Goal: Check status: Check status

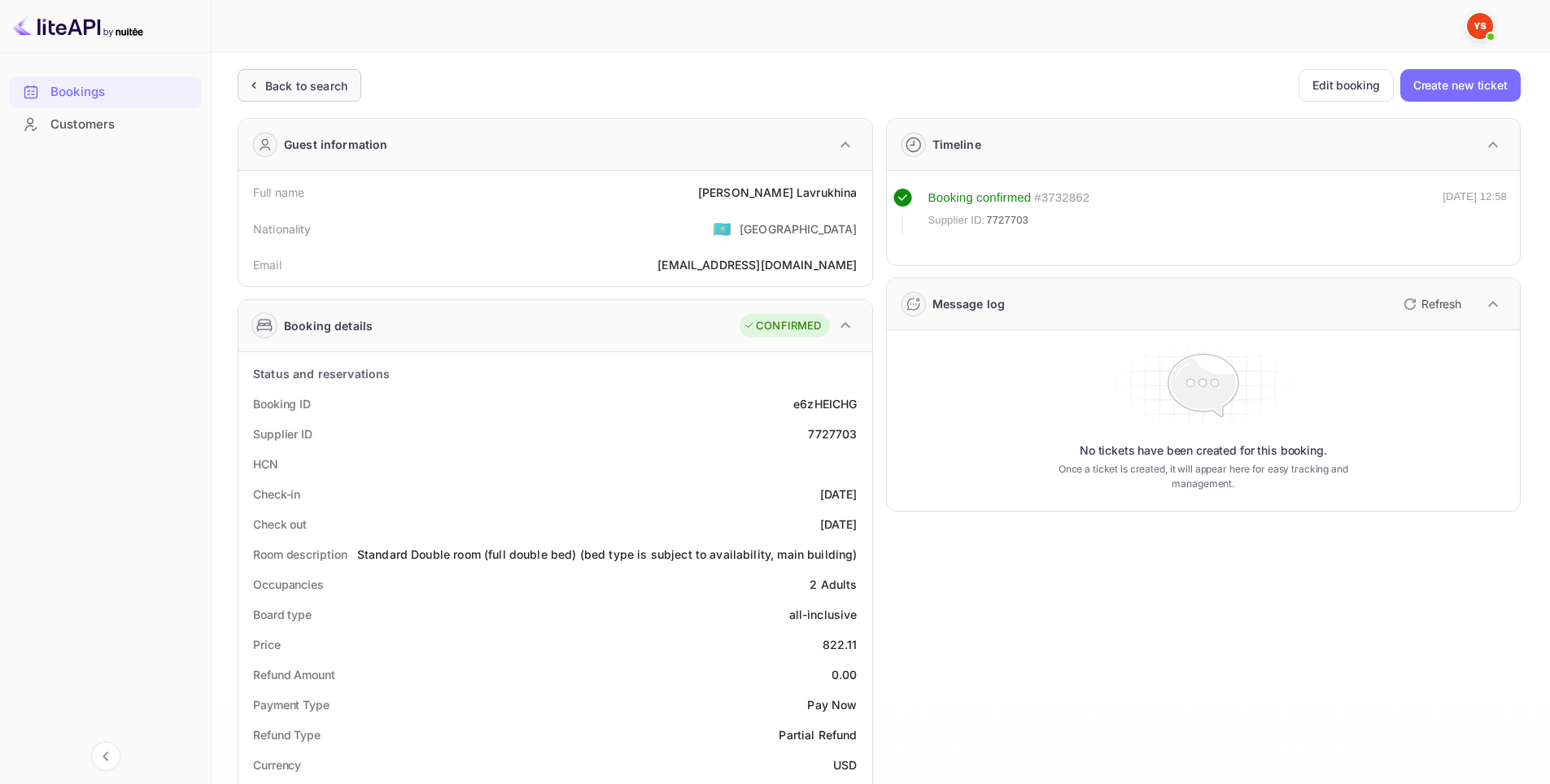
click at [339, 93] on div "Back to search" at bounding box center [306, 86] width 82 height 17
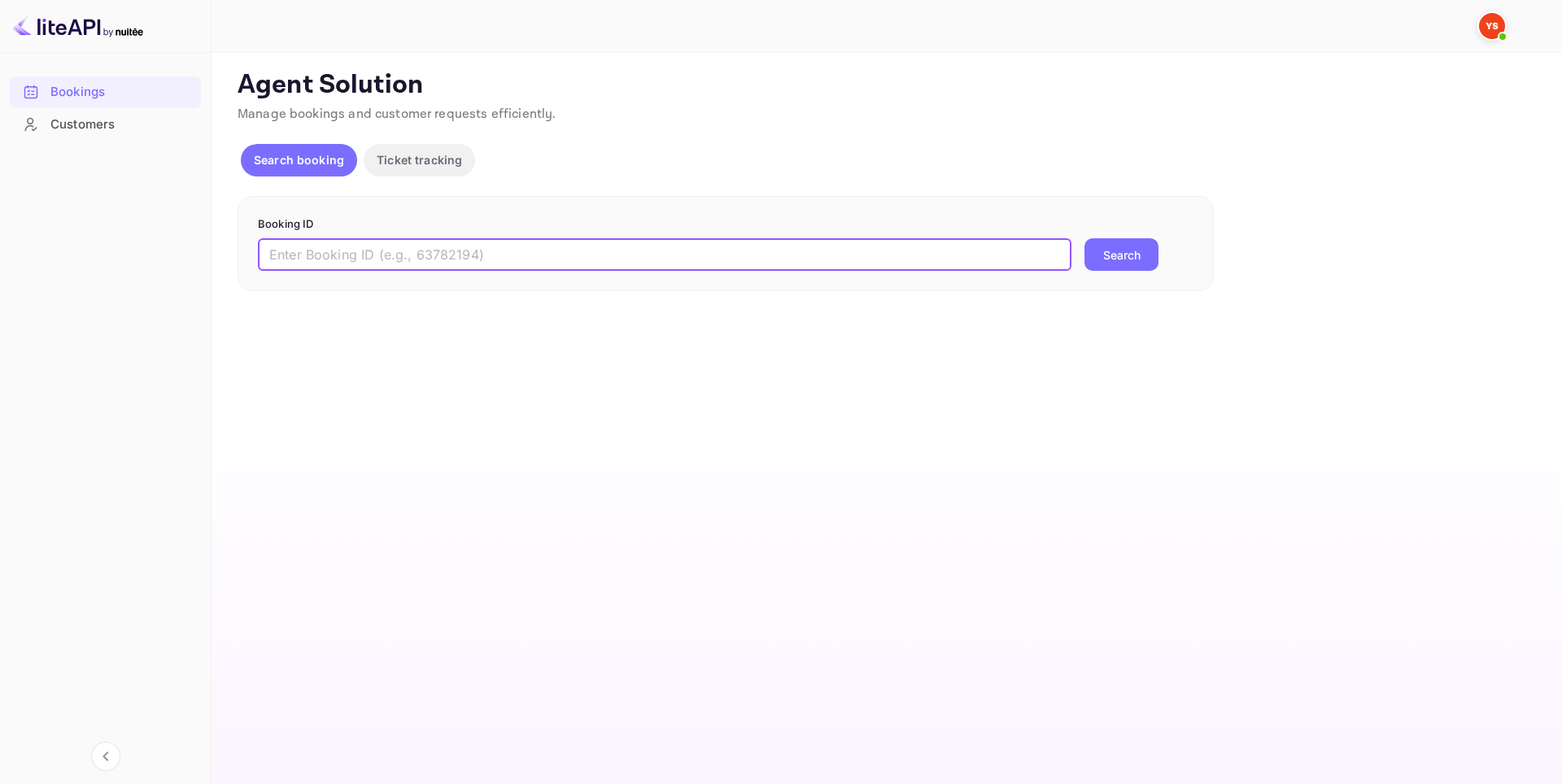
click at [573, 248] on input "text" at bounding box center [664, 254] width 814 height 33
paste input "9447508"
type input "9447508"
click at [1102, 252] on button "Search" at bounding box center [1121, 254] width 74 height 33
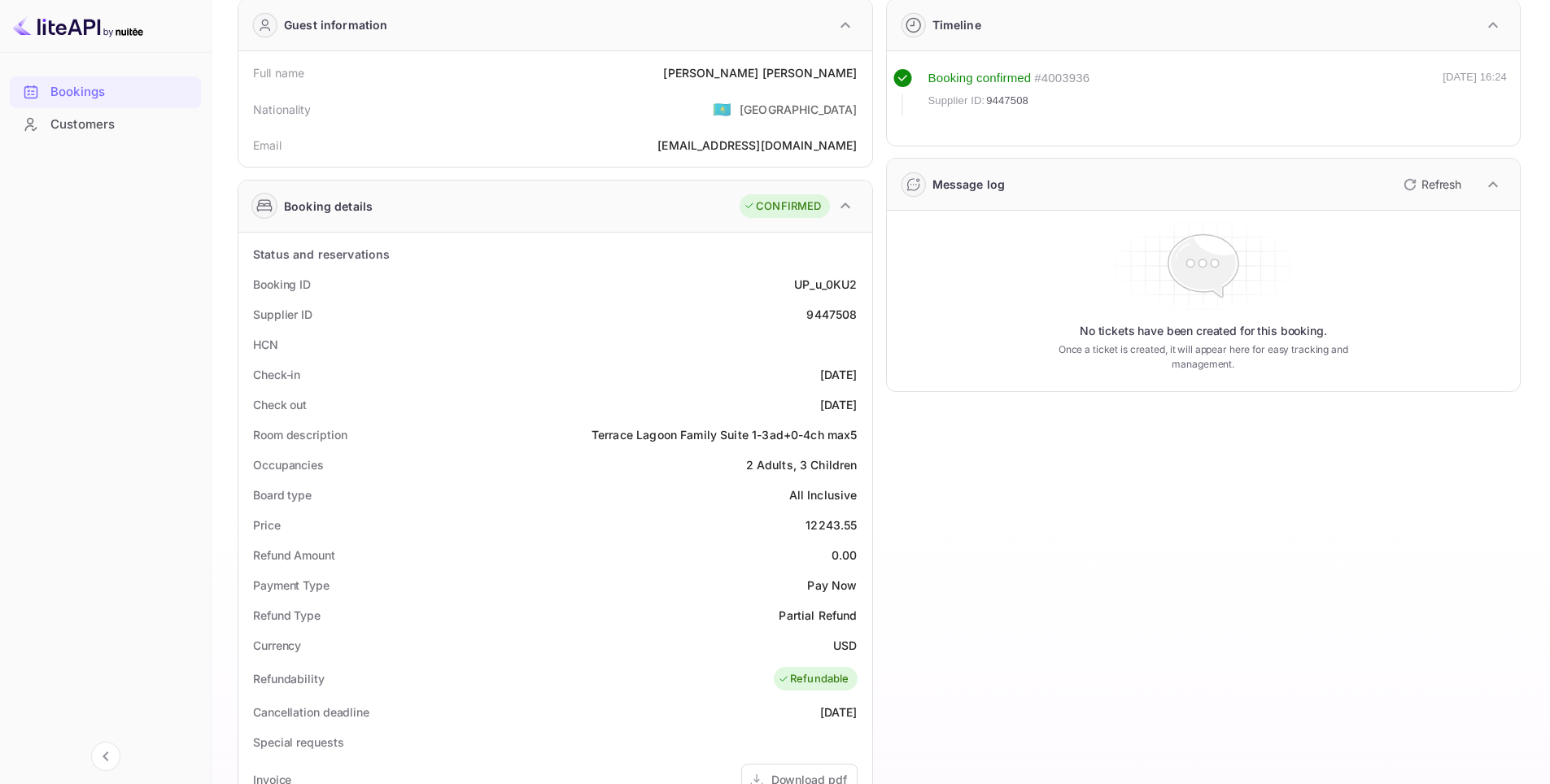
scroll to position [445, 0]
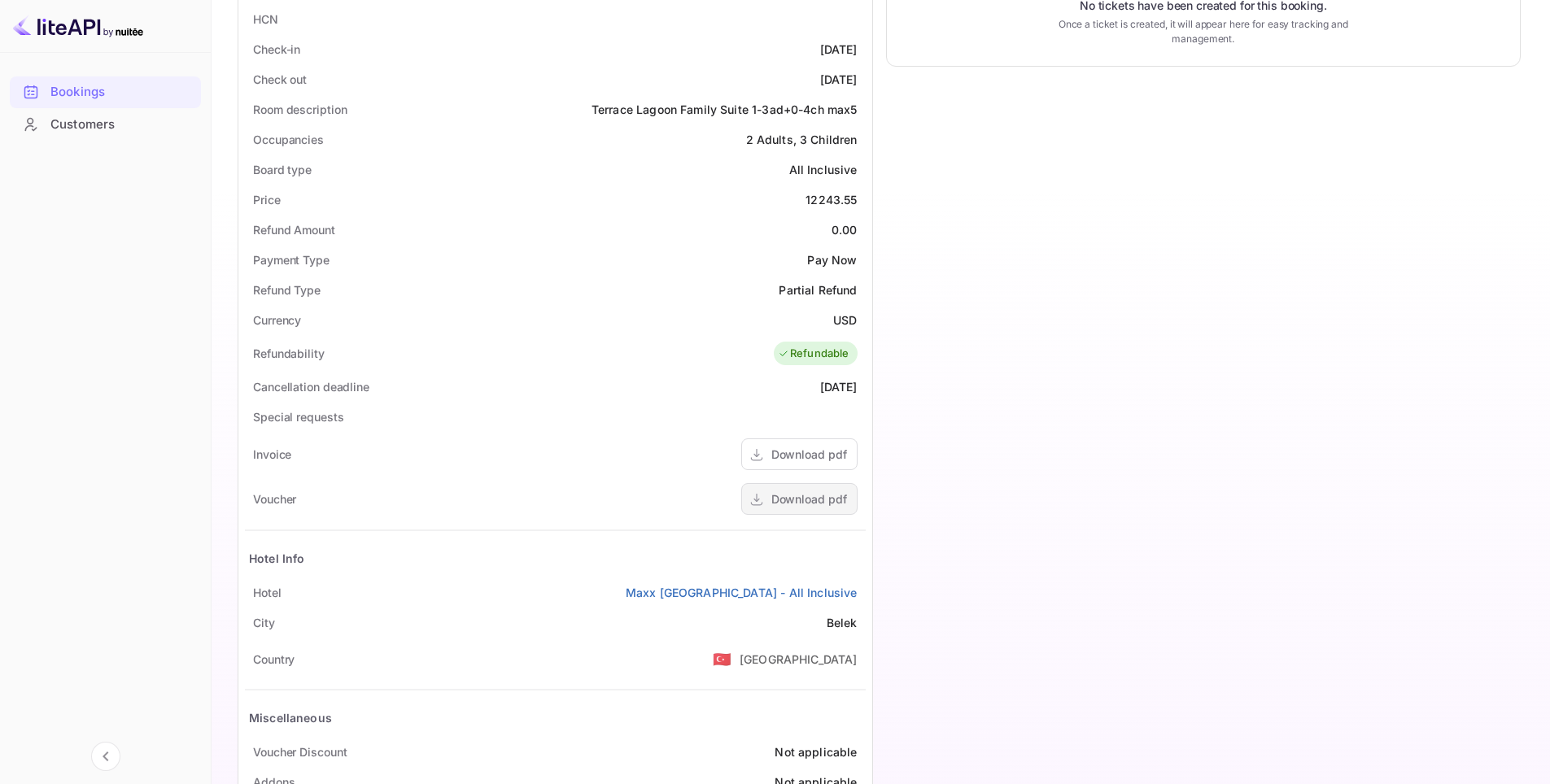
click at [814, 507] on div "Download pdf" at bounding box center [808, 499] width 75 height 17
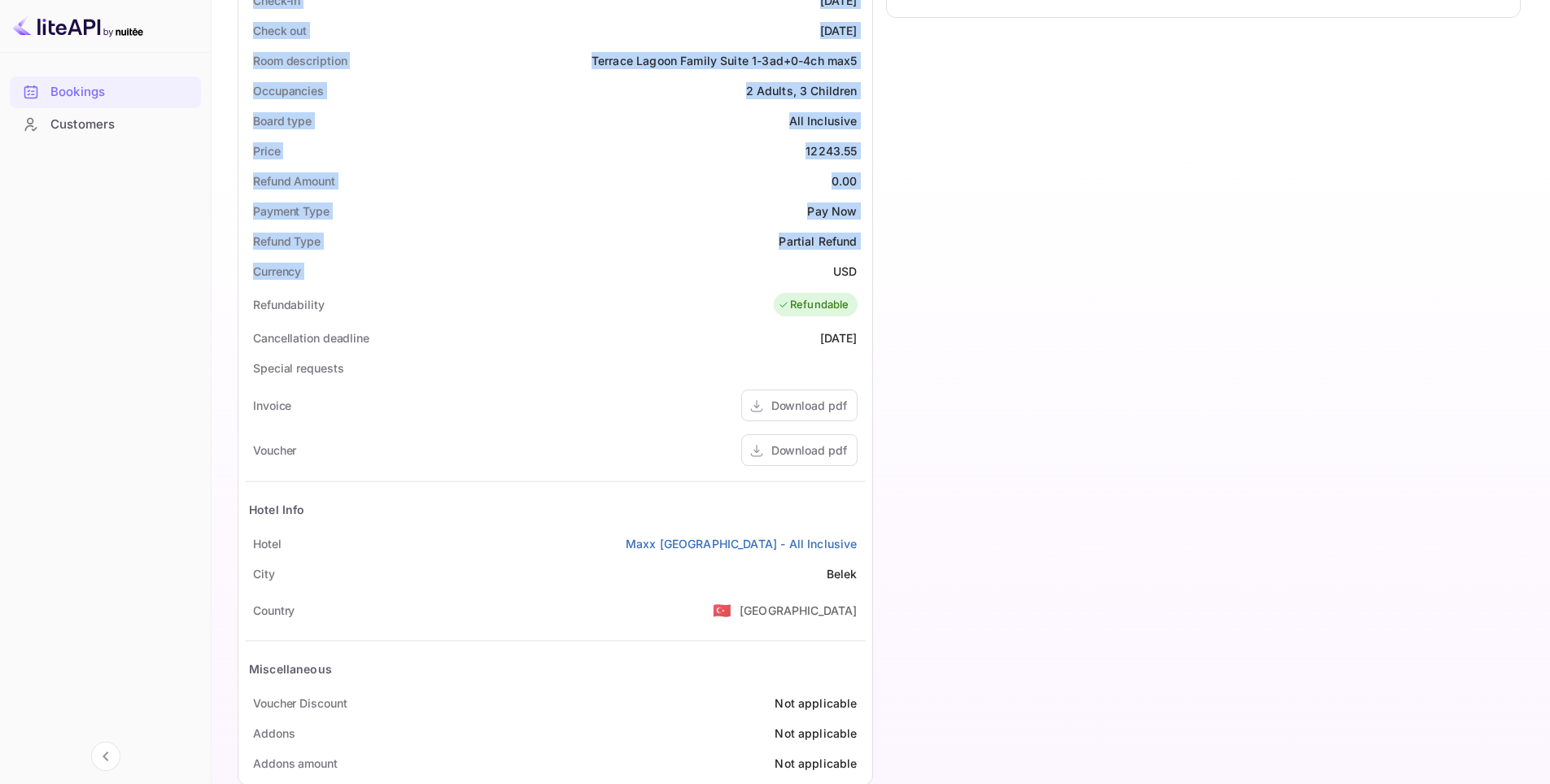
scroll to position [526, 0]
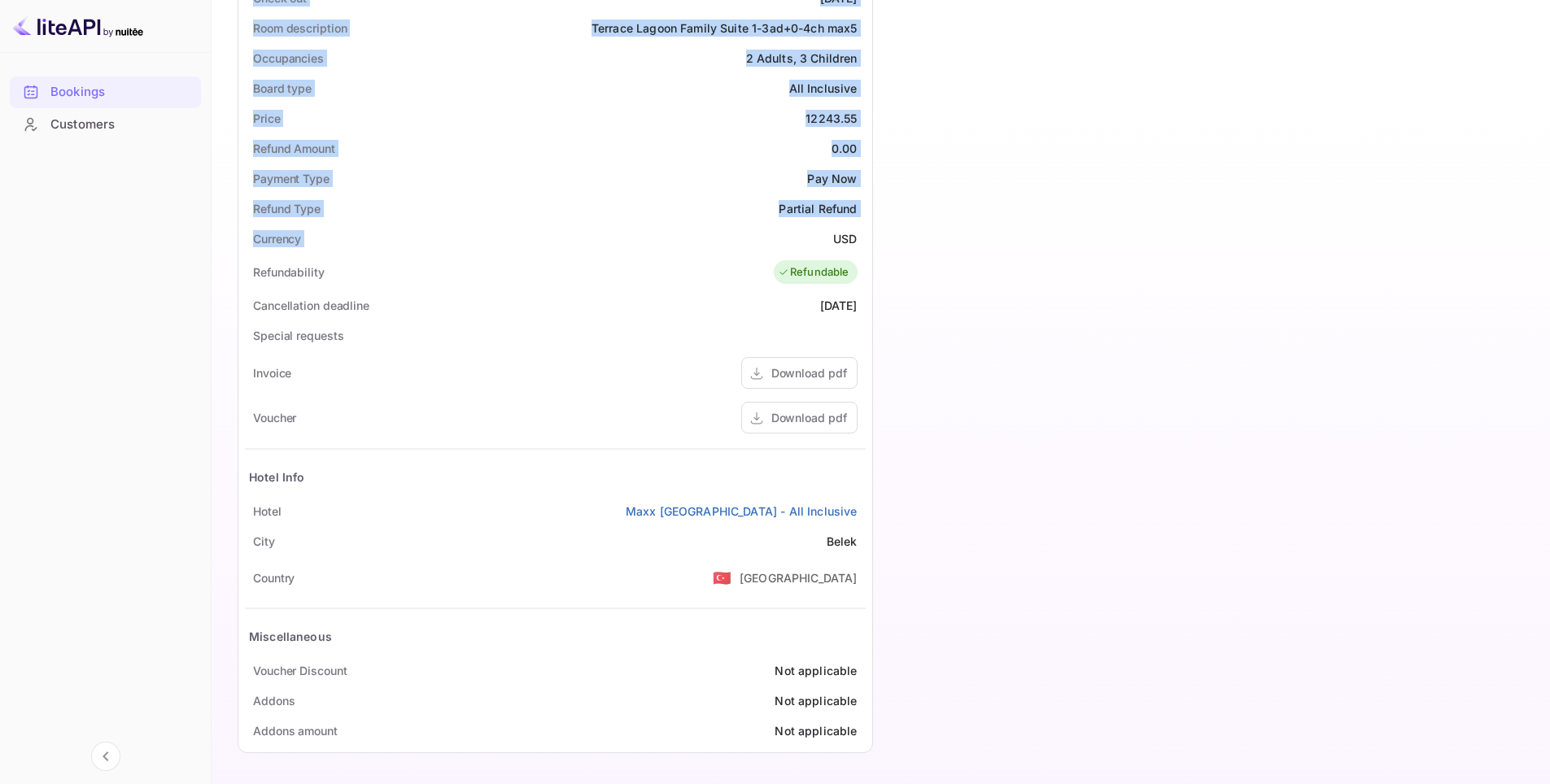
drag, startPoint x: 237, startPoint y: 183, endPoint x: 874, endPoint y: 462, distance: 695.4
click at [862, 515] on div "Guest information Full name ANDREI ANDREEV Nationality 🇰🇿 Kazakhstan Email andr…" at bounding box center [549, 171] width 648 height 1185
copy div "Full name ANDREI ANDREEV Nationality 🇰🇿 Kazakhstan Email andreev85@yandex.ru Bo…"
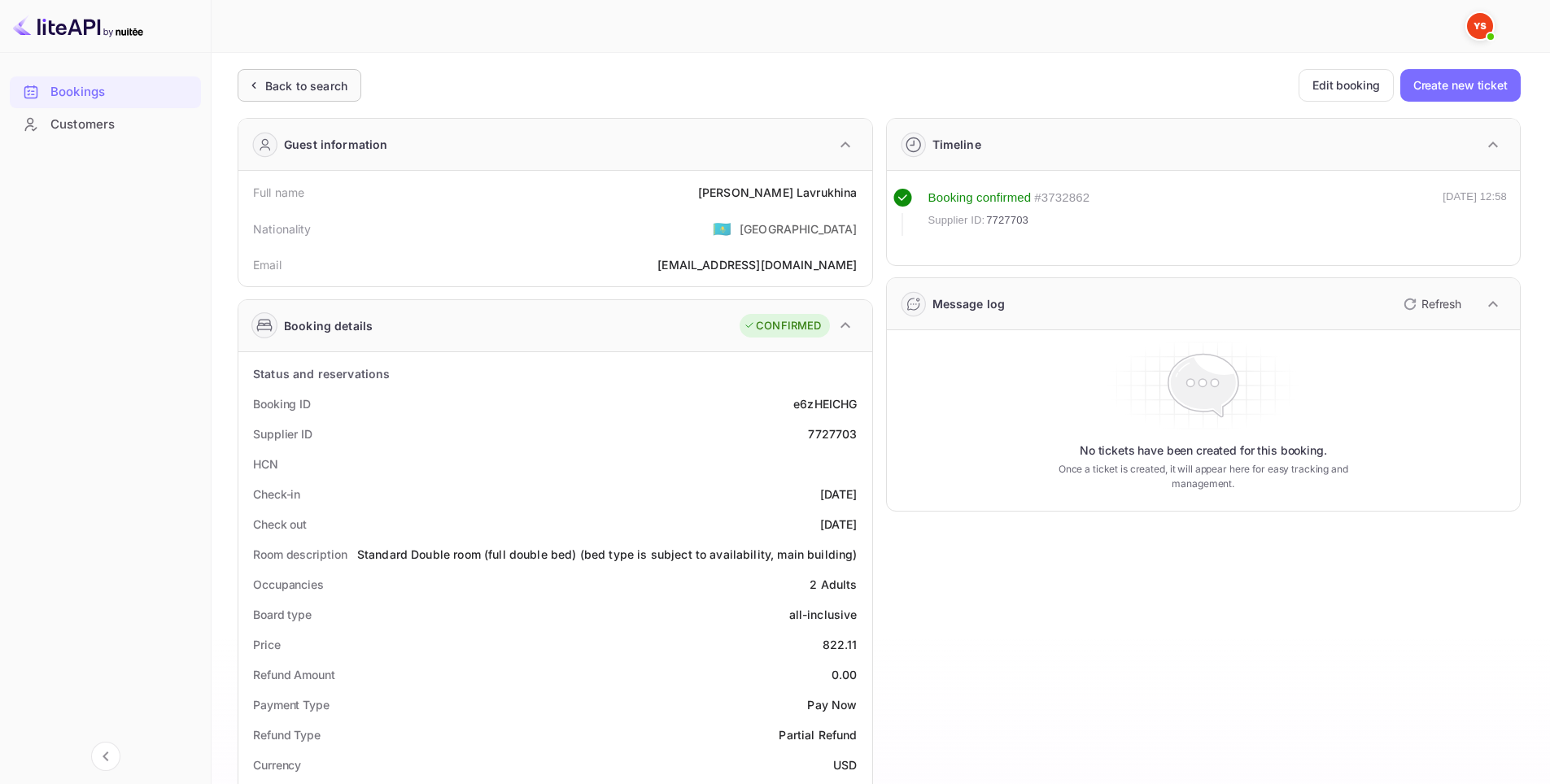
click at [279, 87] on div "Back to search" at bounding box center [306, 86] width 82 height 17
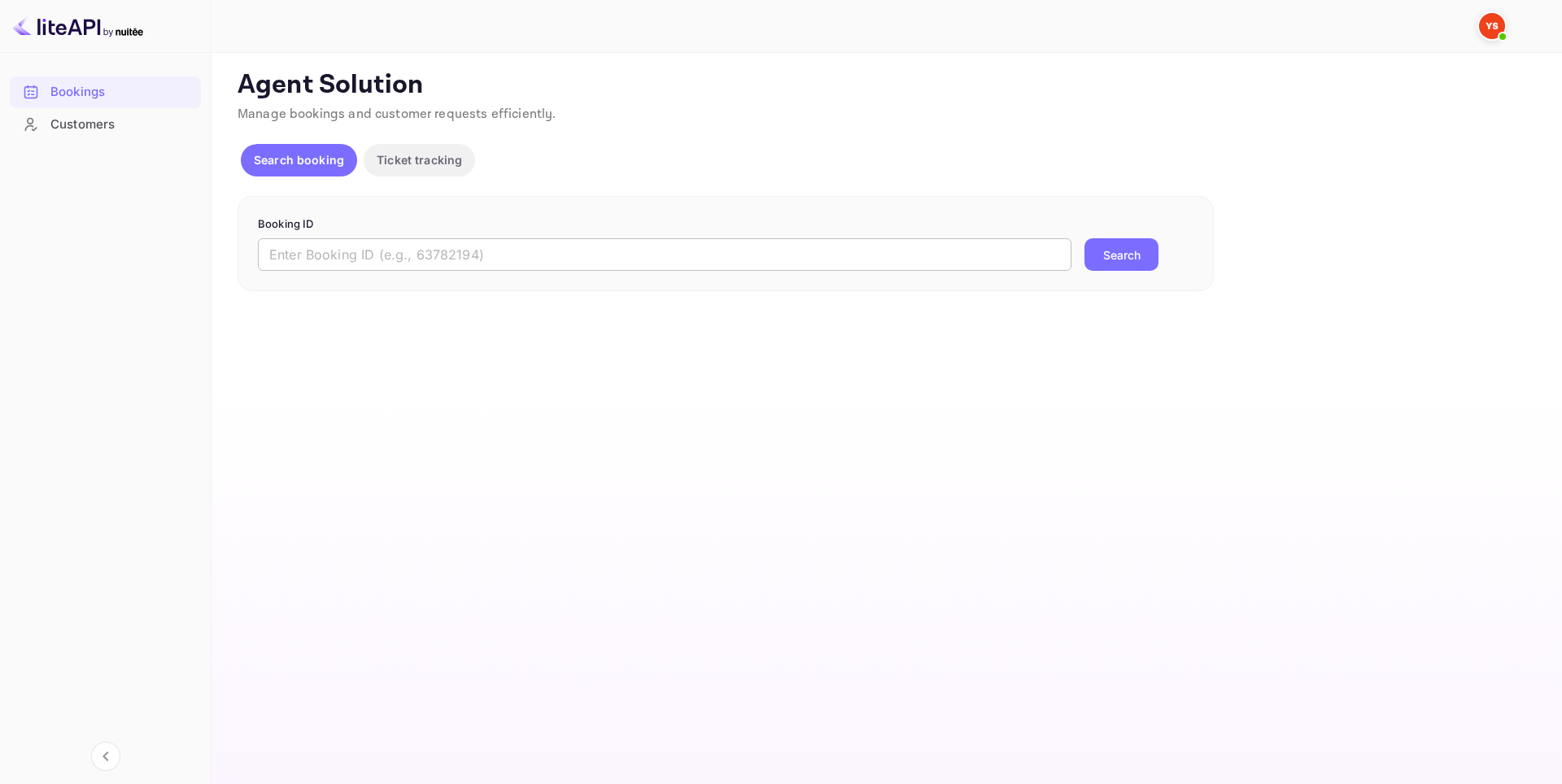
click at [511, 254] on input "text" at bounding box center [664, 254] width 814 height 33
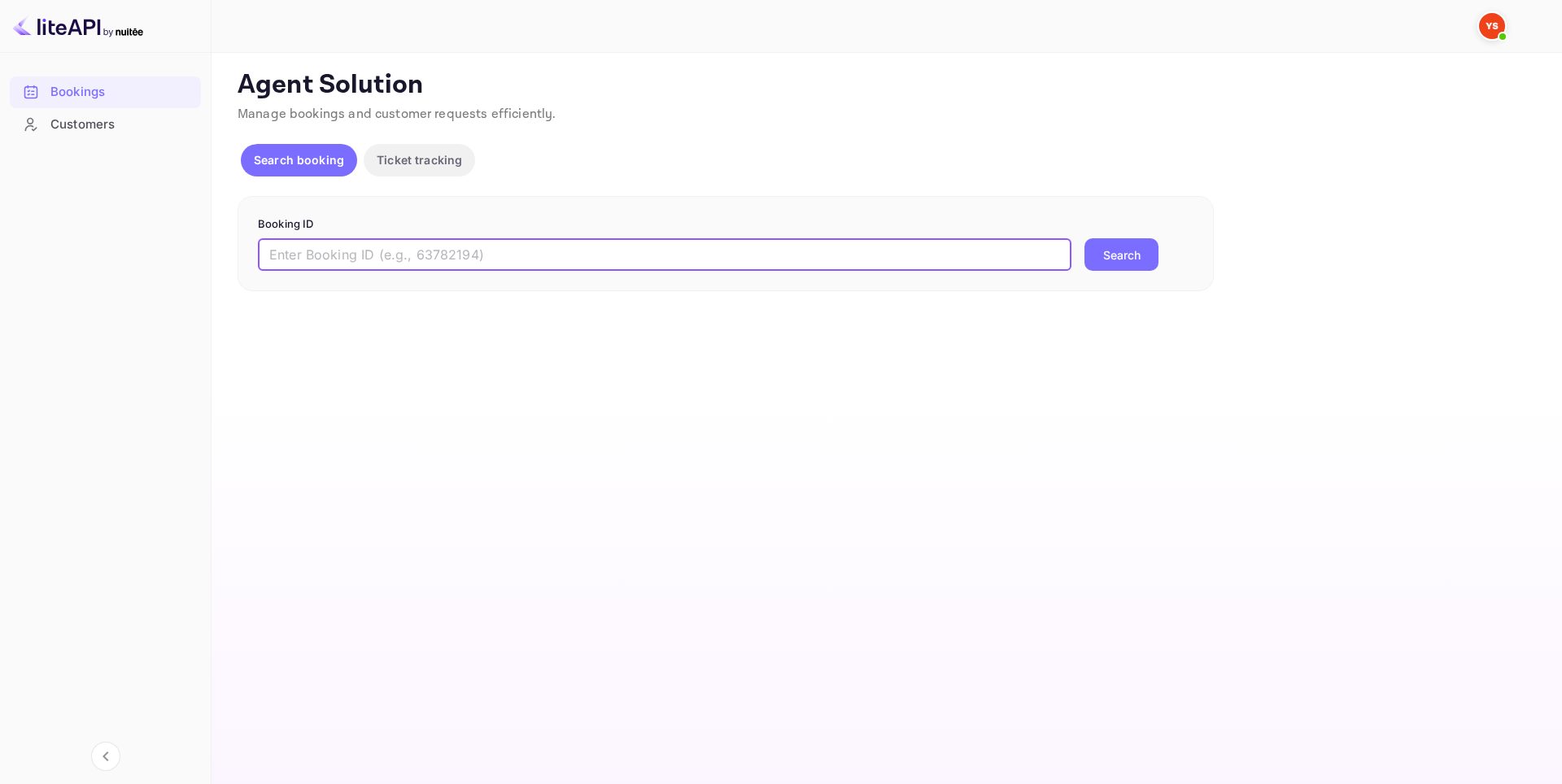
paste input "9592237"
type input "9592237"
click at [1120, 249] on button "Search" at bounding box center [1121, 254] width 74 height 33
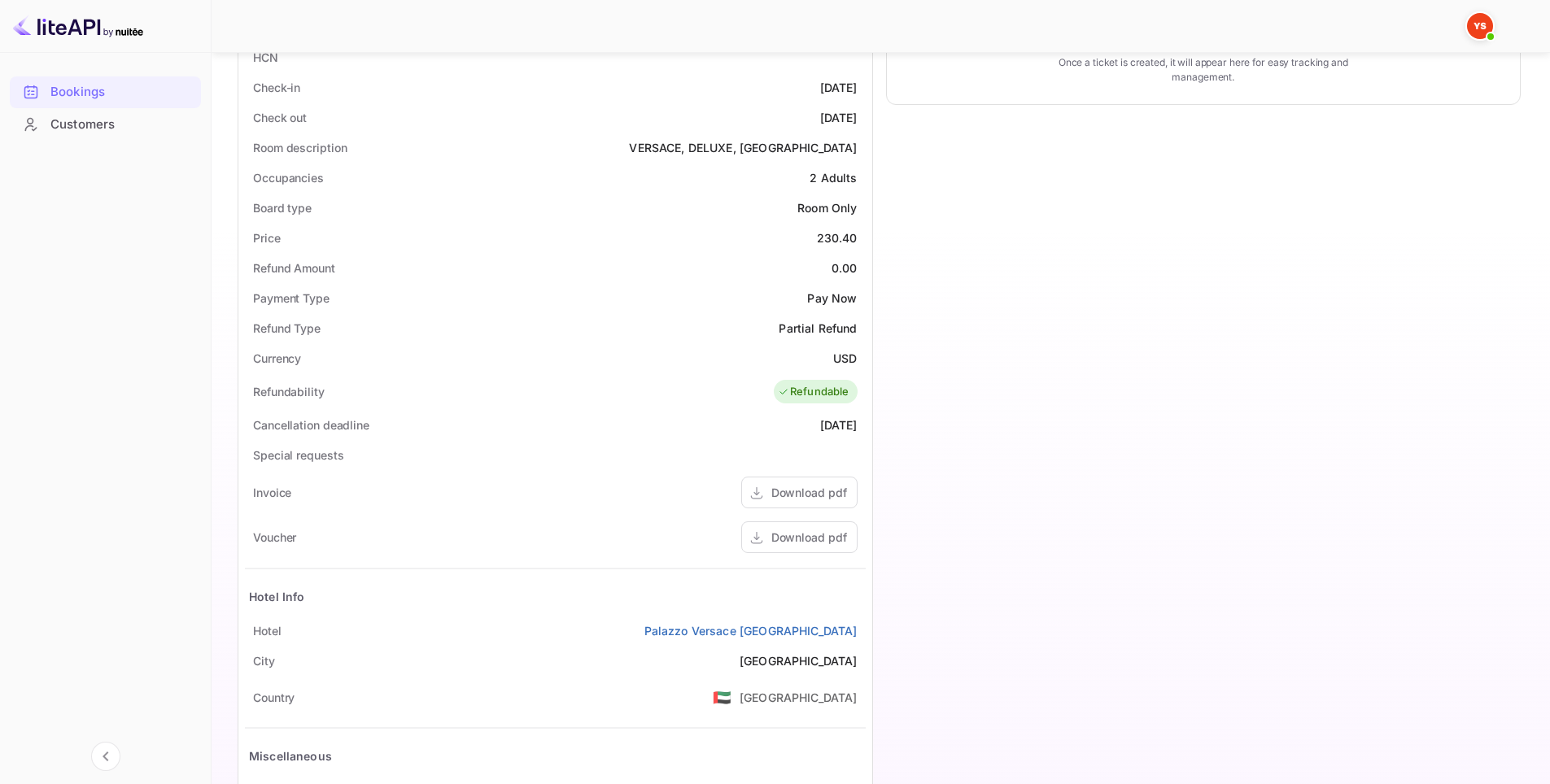
scroll to position [526, 0]
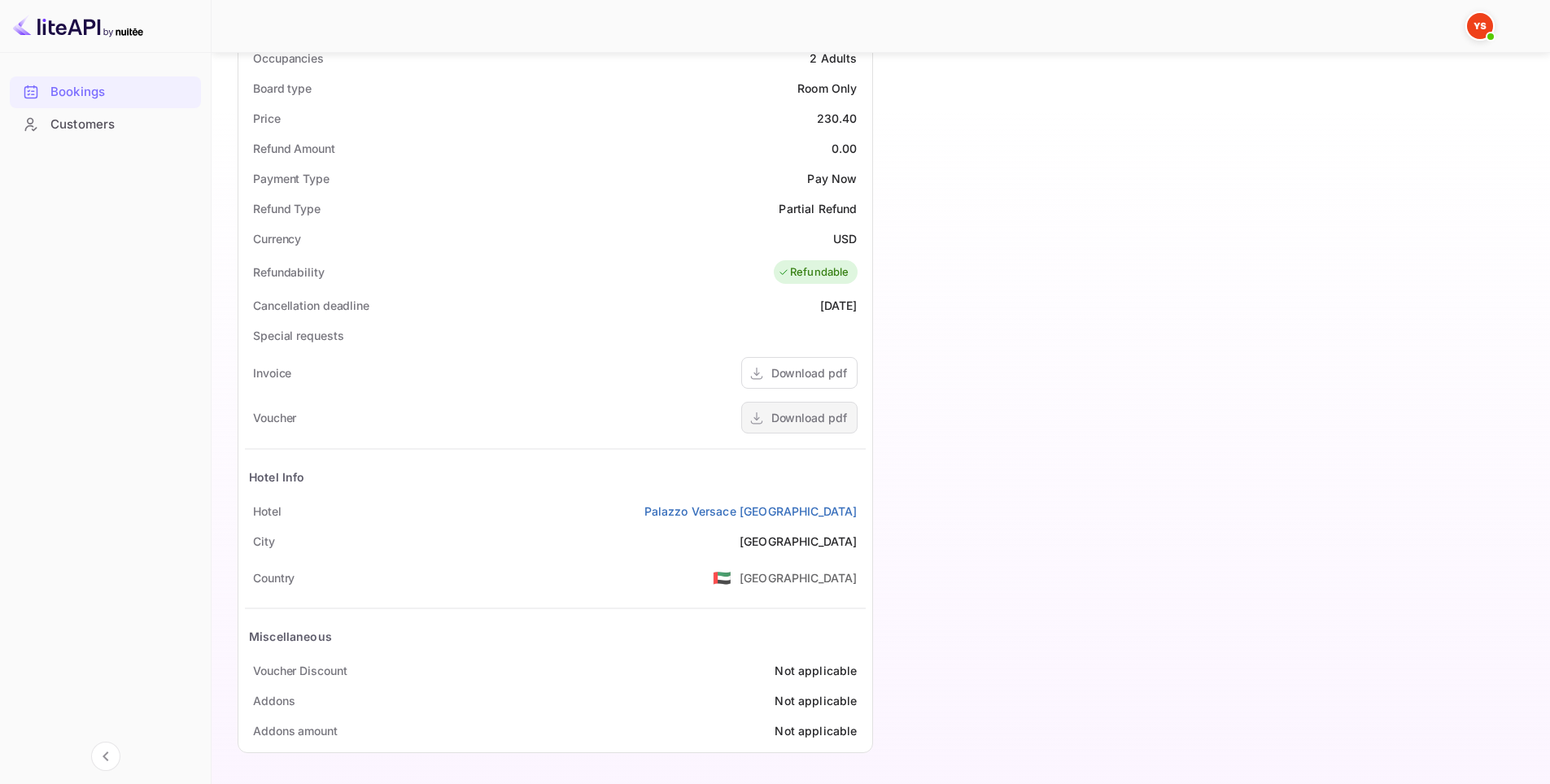
click at [764, 421] on icon at bounding box center [756, 418] width 16 height 17
